Goal: Communication & Community: Answer question/provide support

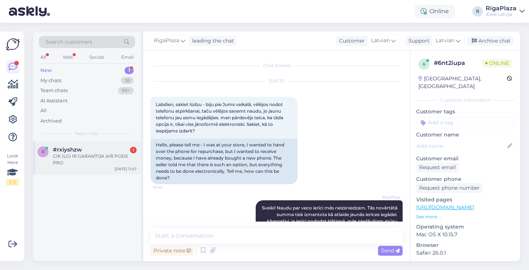
scroll to position [35, 0]
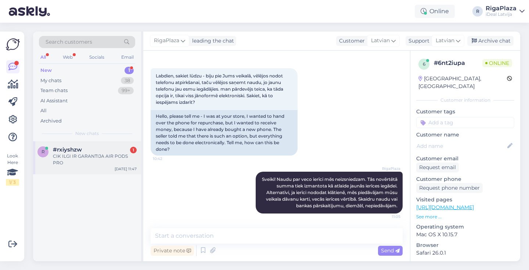
click at [127, 161] on div "CIK ILGI IR GARANTIJA AIR PODS PRO" at bounding box center [95, 159] width 84 height 13
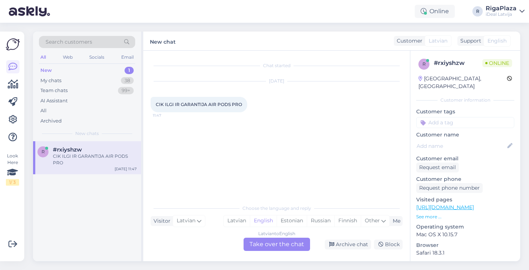
click at [275, 245] on div "Latvian to English Take over the chat" at bounding box center [276, 244] width 66 height 13
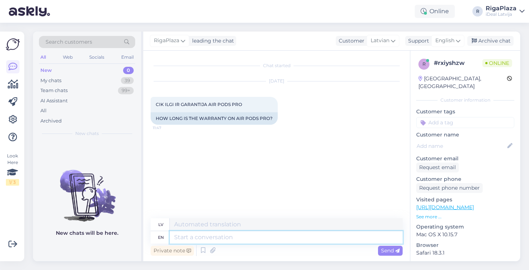
click at [264, 239] on textarea at bounding box center [286, 237] width 233 height 12
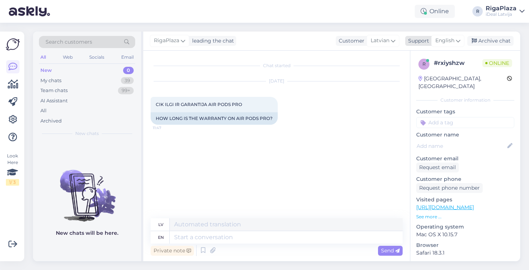
click at [451, 39] on span "English" at bounding box center [444, 41] width 19 height 8
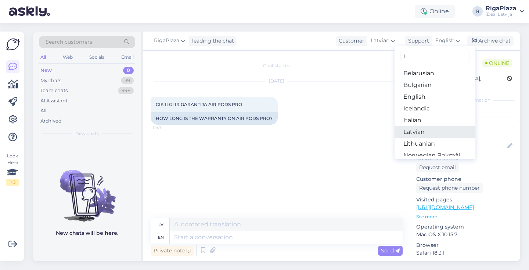
click at [427, 133] on link "Latvian" at bounding box center [434, 132] width 81 height 12
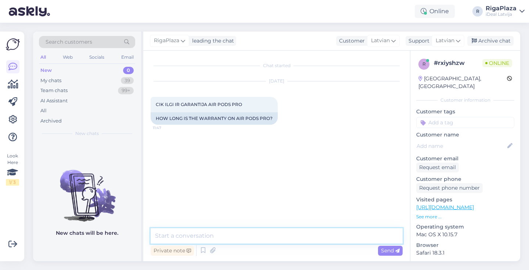
click at [280, 236] on textarea at bounding box center [277, 235] width 252 height 15
type textarea "J"
type textarea "Uzņēmumam 1 gads, bet ja pirkāt kā privātpersona, tad 2 gadi"
